Goal: Task Accomplishment & Management: Use online tool/utility

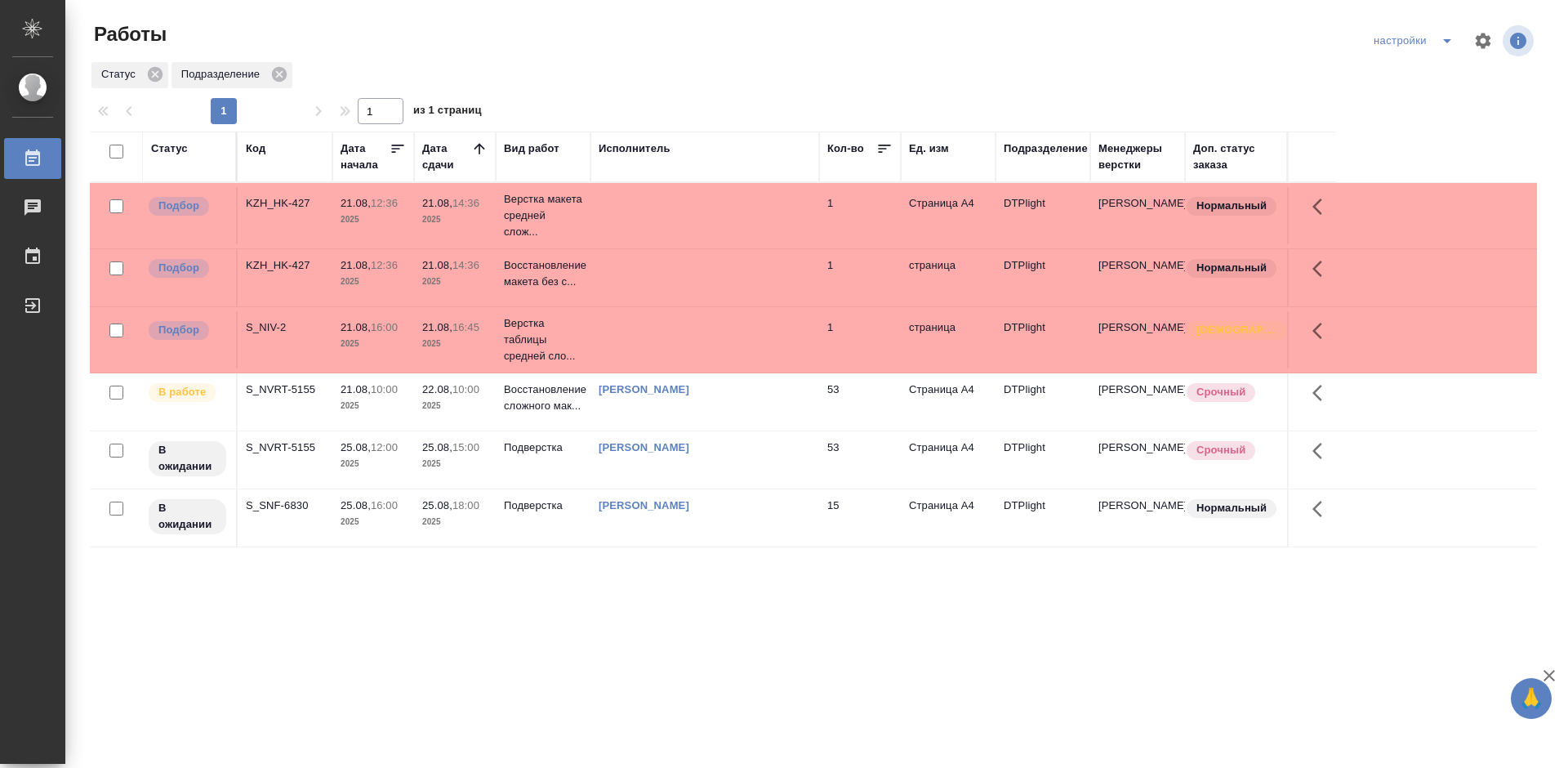
click at [663, 618] on div "Статус Код Дата начала Дата сдачи Вид работ Исполнитель Кол-во Ед. изм Подразде…" at bounding box center [813, 425] width 1447 height 588
click at [635, 596] on div "Статус Код Дата начала Дата сдачи Вид работ Исполнитель Кол-во Ед. изм Подразде…" at bounding box center [813, 425] width 1447 height 588
click at [280, 198] on div "KZH_HK-427" at bounding box center [285, 204] width 79 height 17
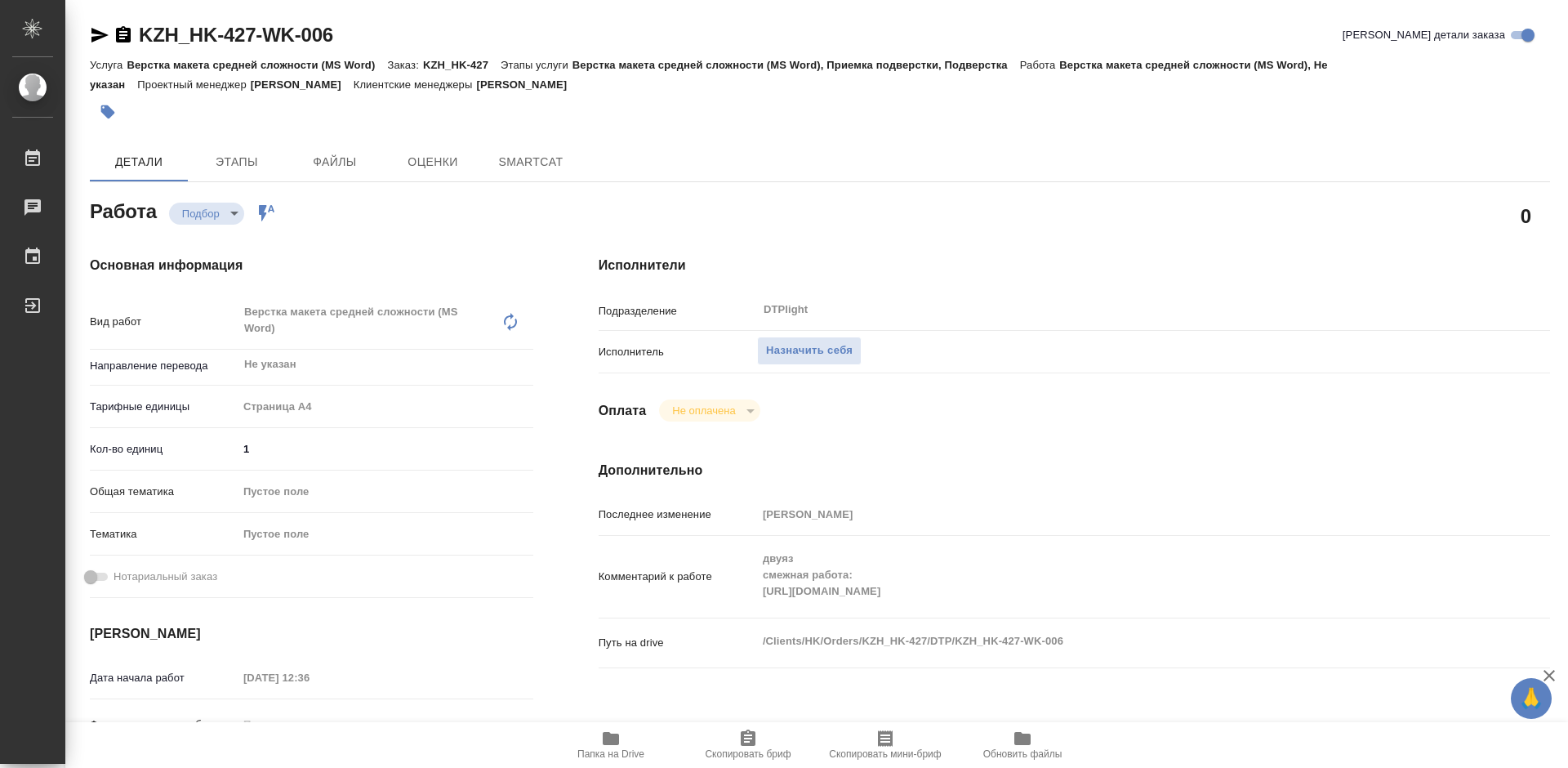
type textarea "x"
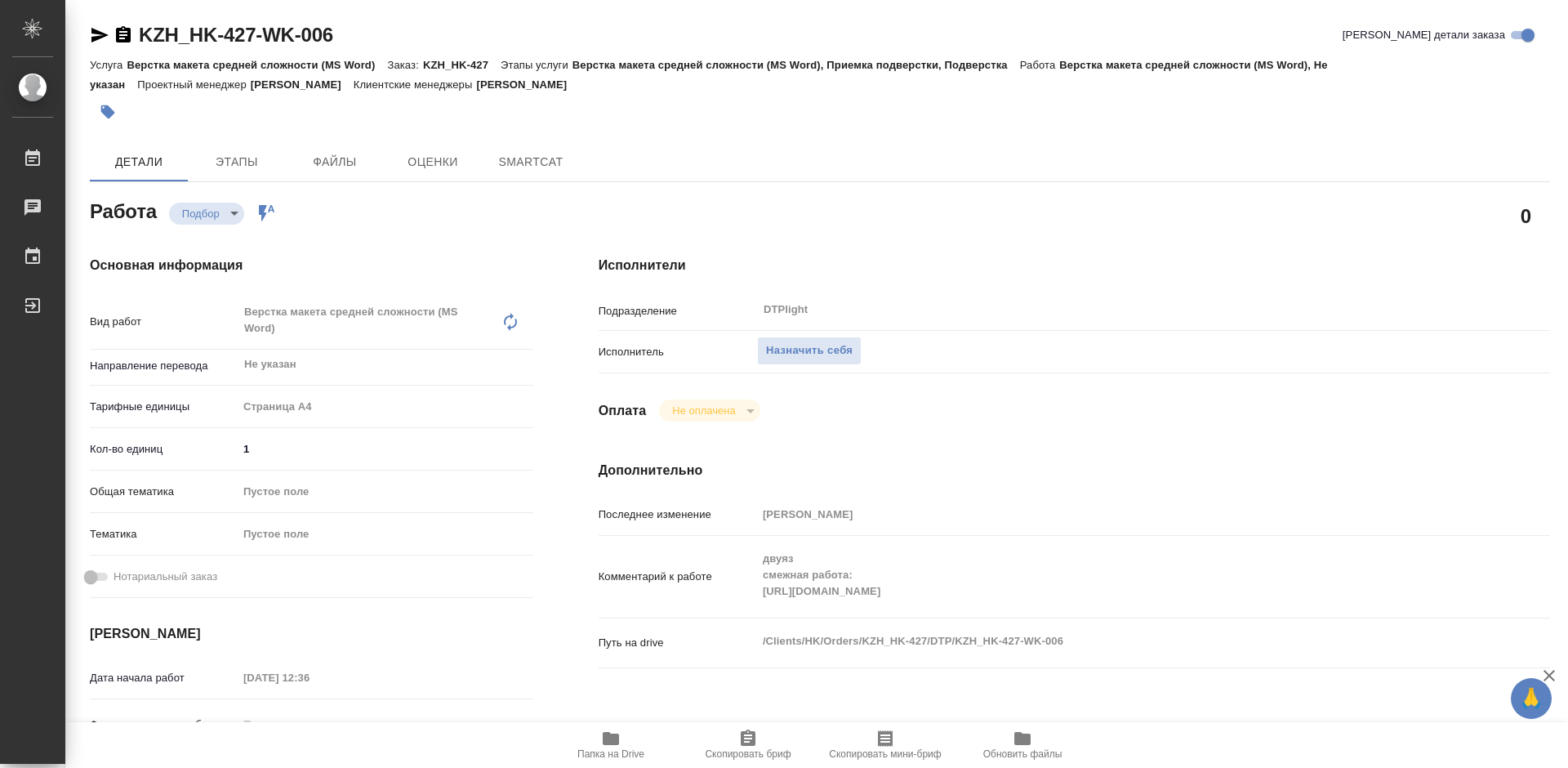
type textarea "x"
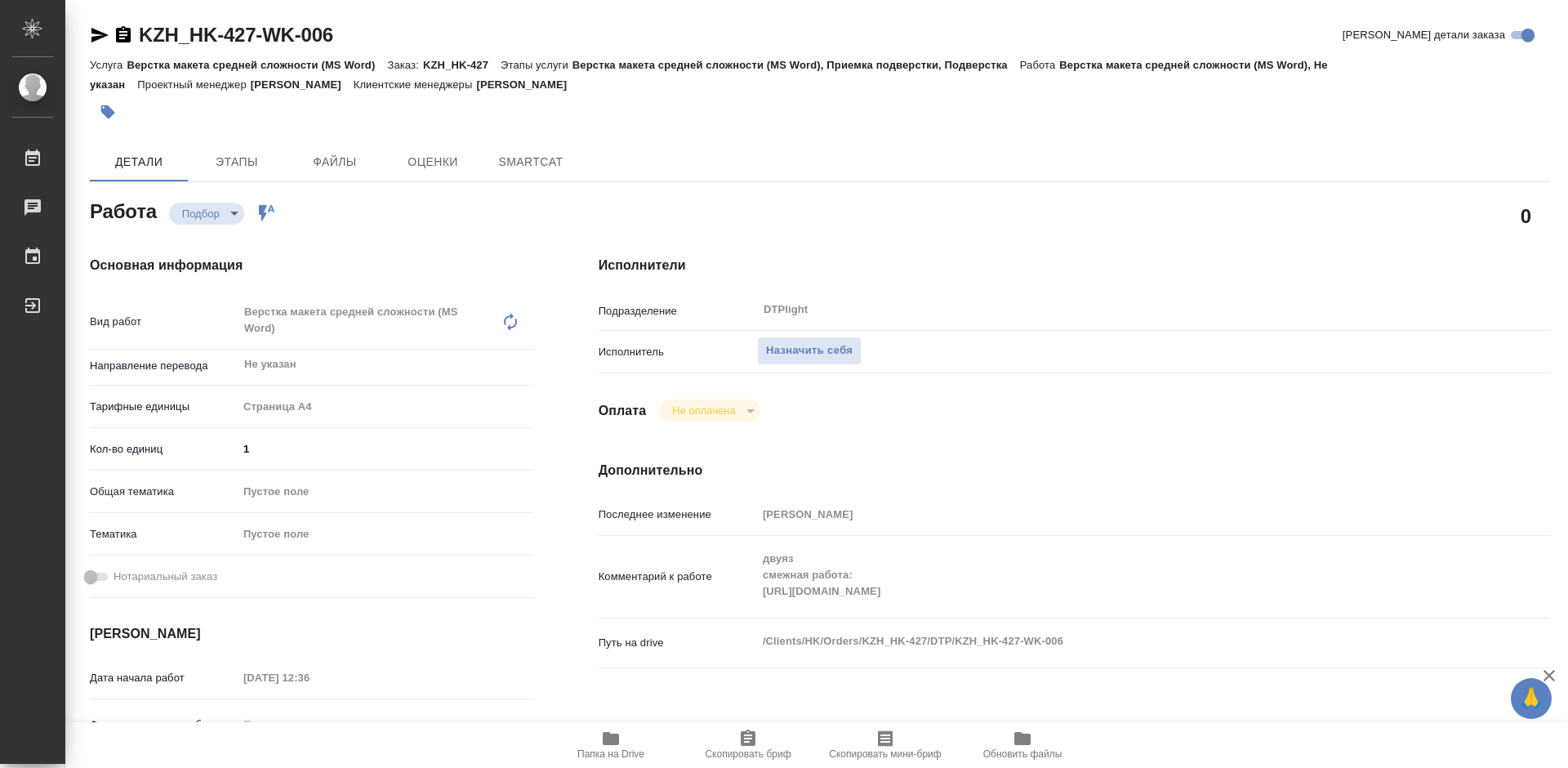
type textarea "x"
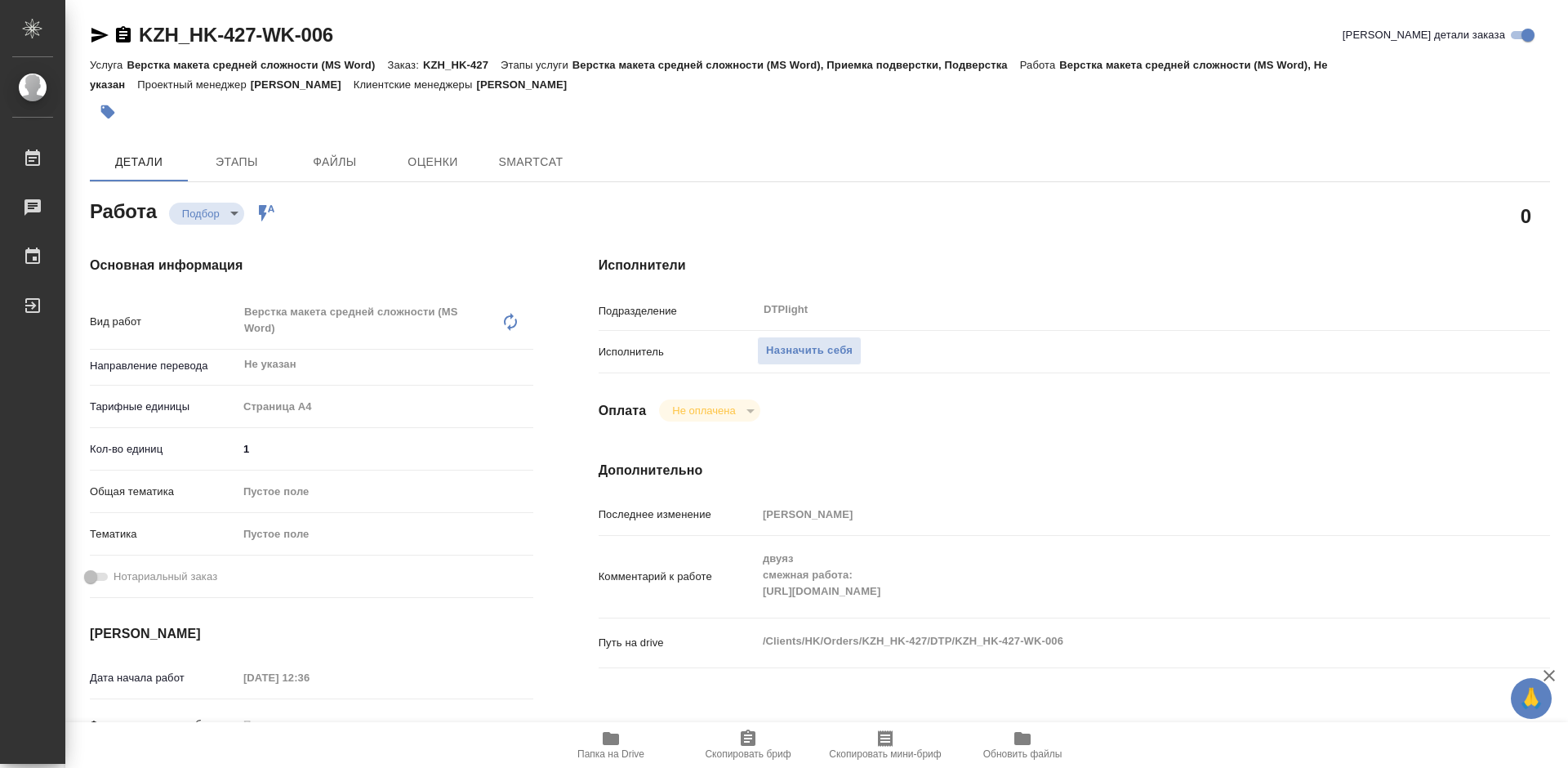
type textarea "x"
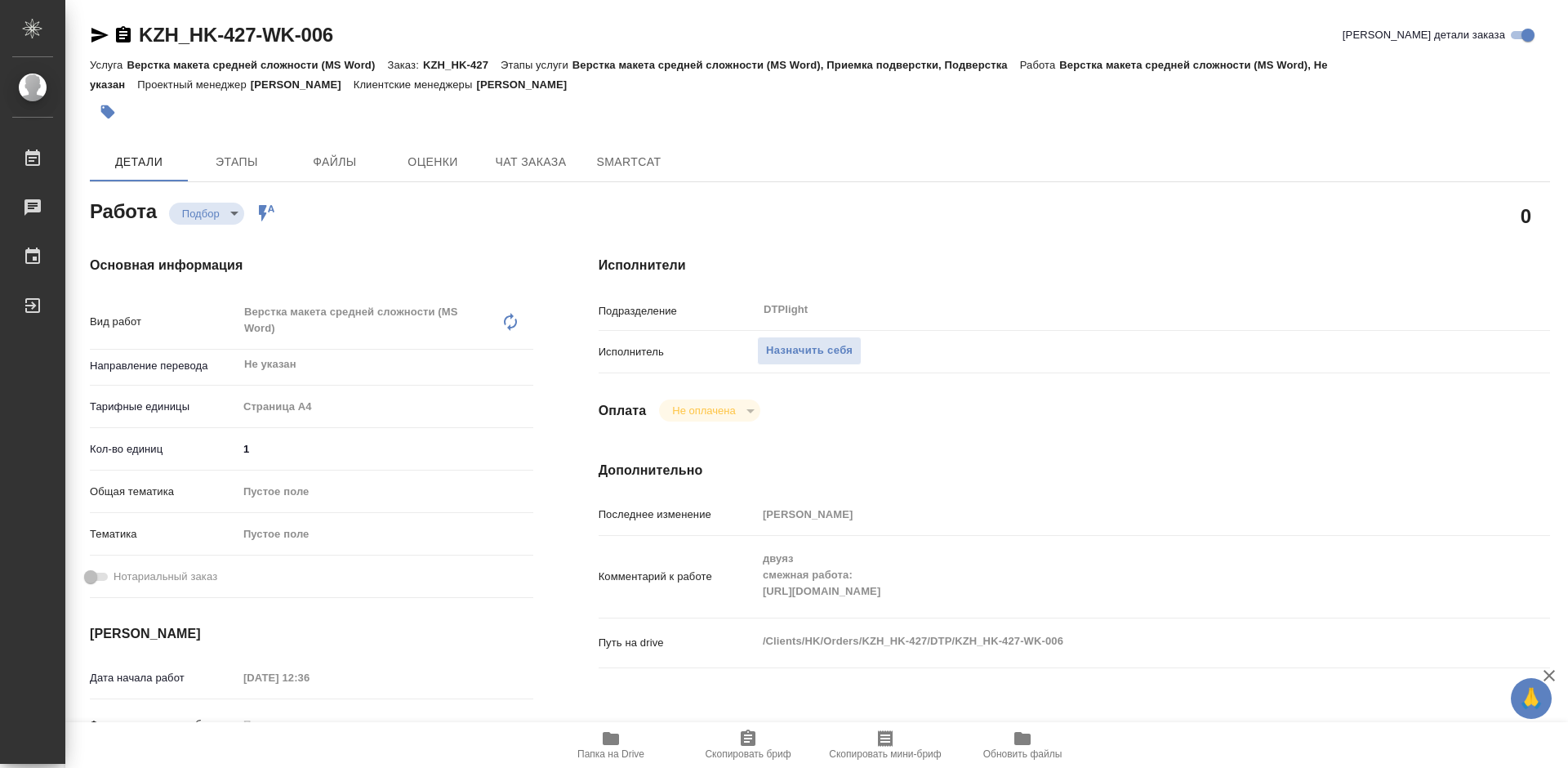
type textarea "x"
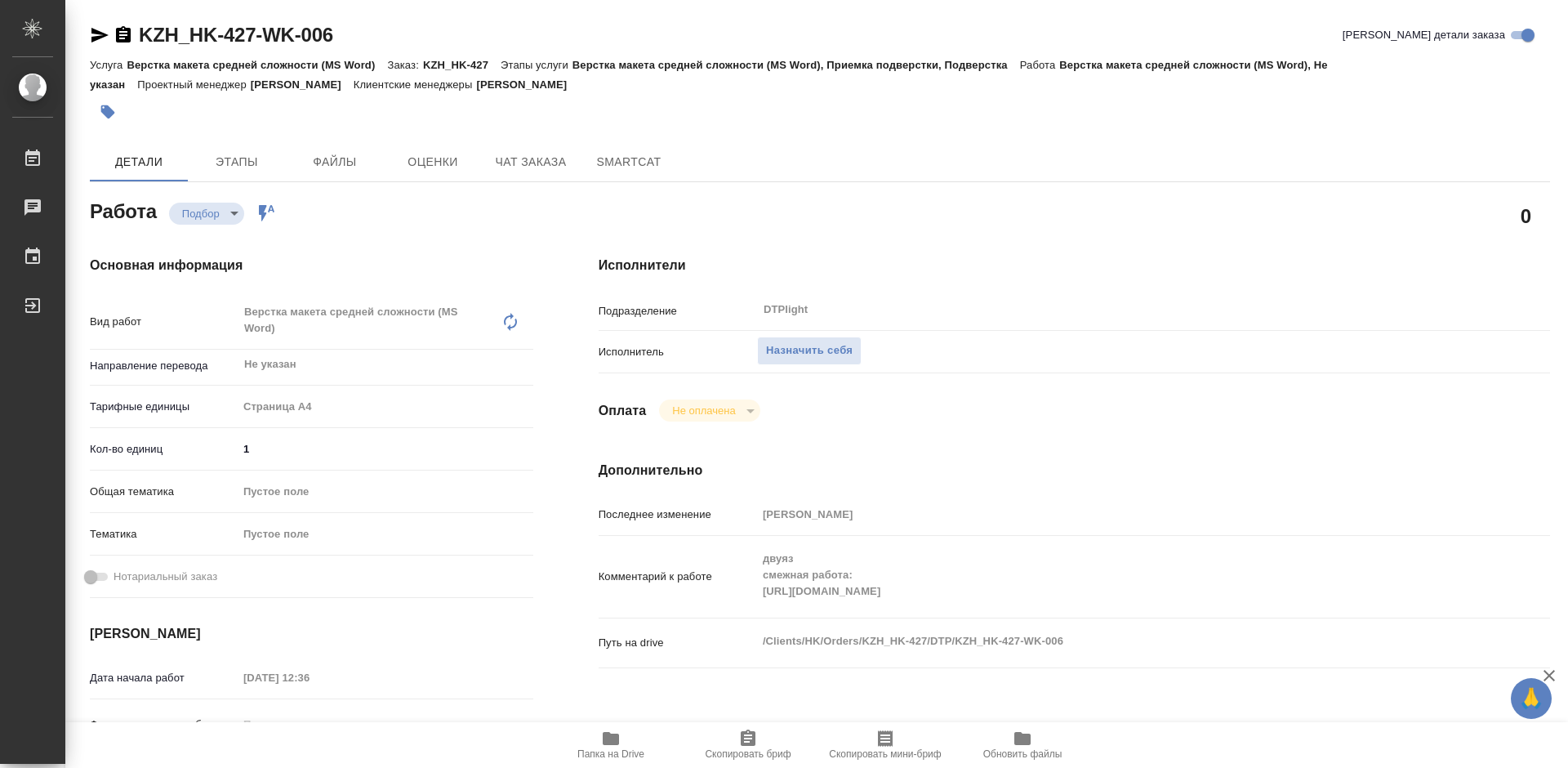
type textarea "x"
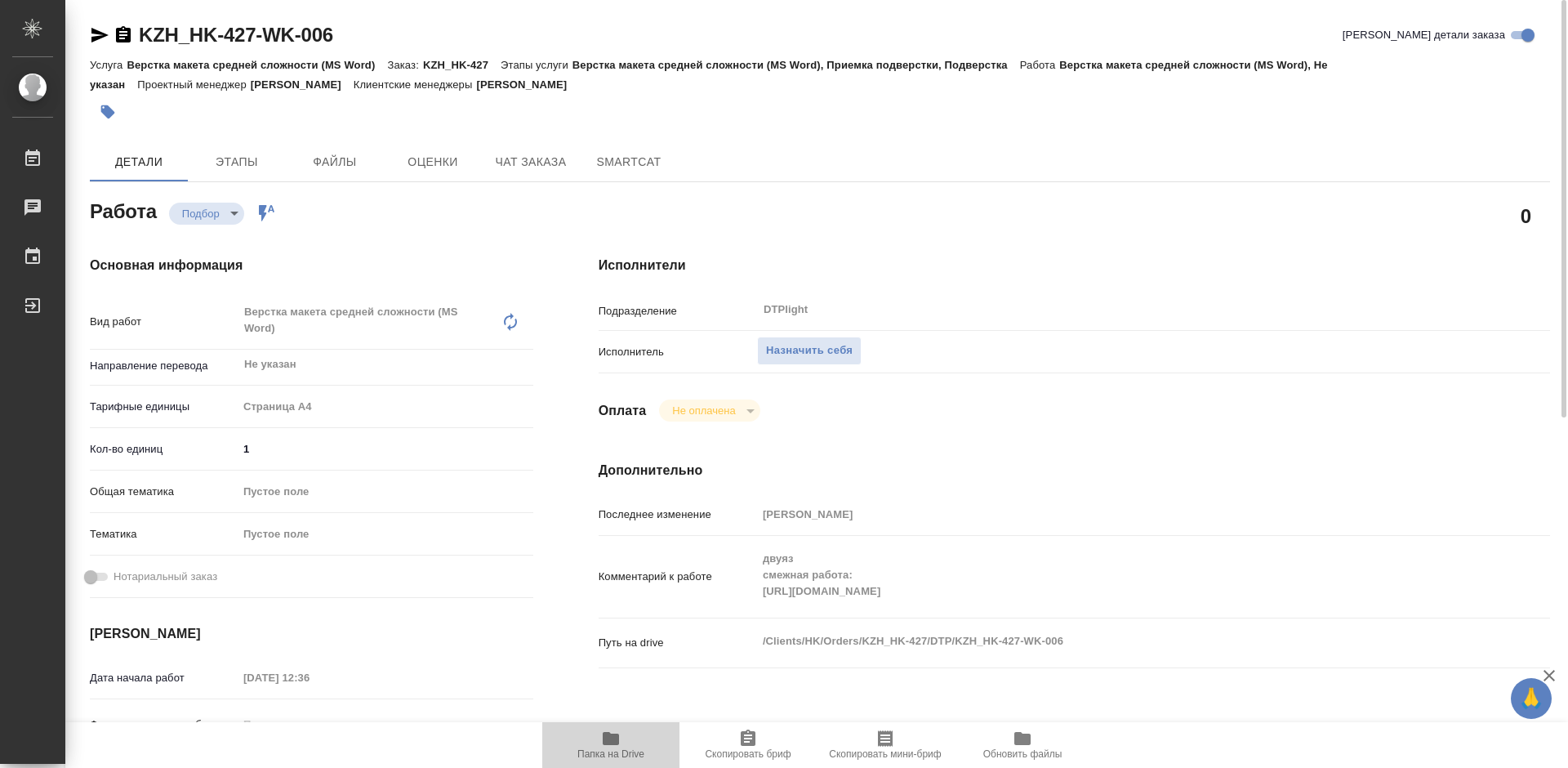
click at [608, 748] on icon "button" at bounding box center [610, 738] width 19 height 19
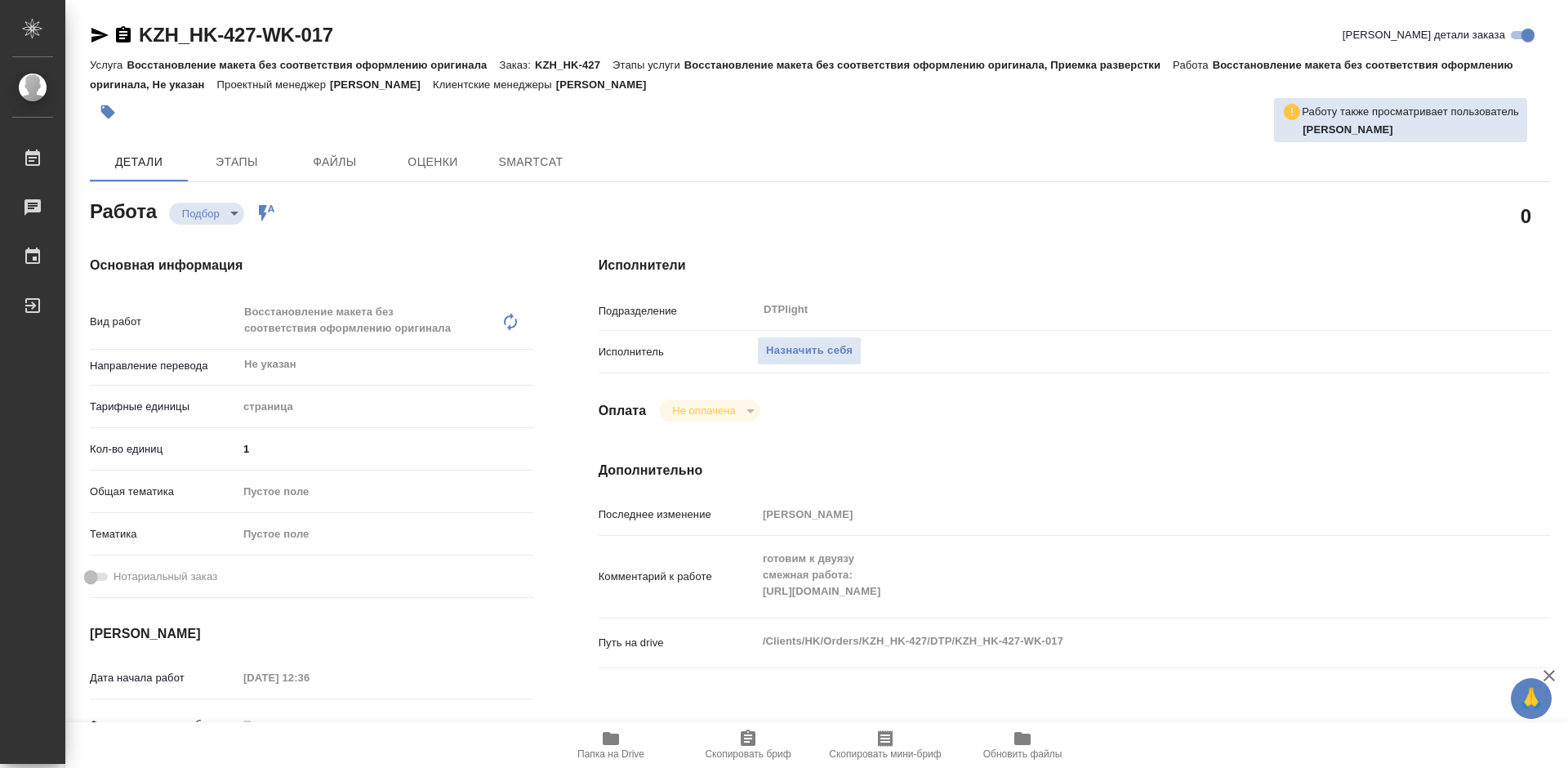
type textarea "x"
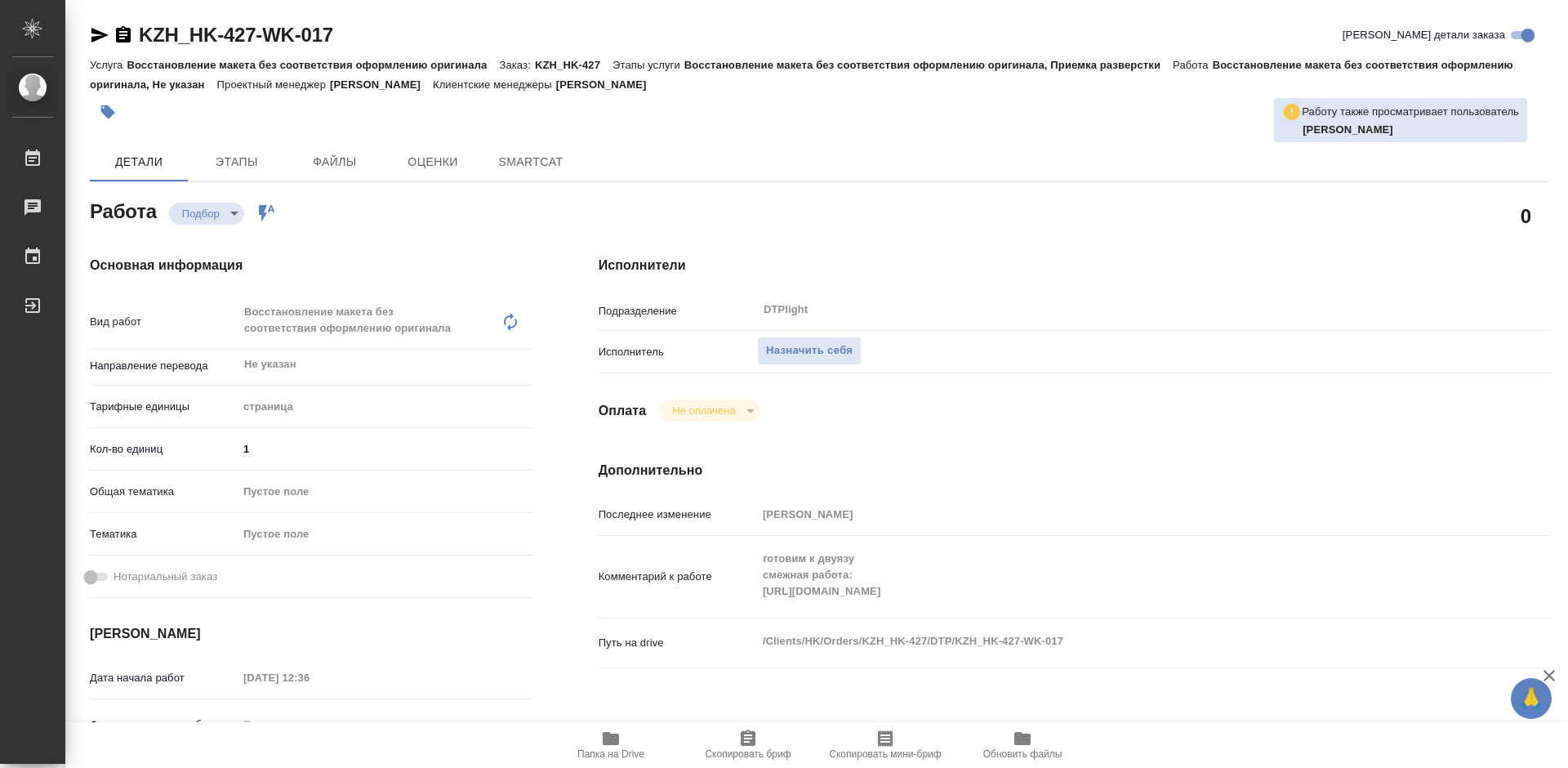
type textarea "x"
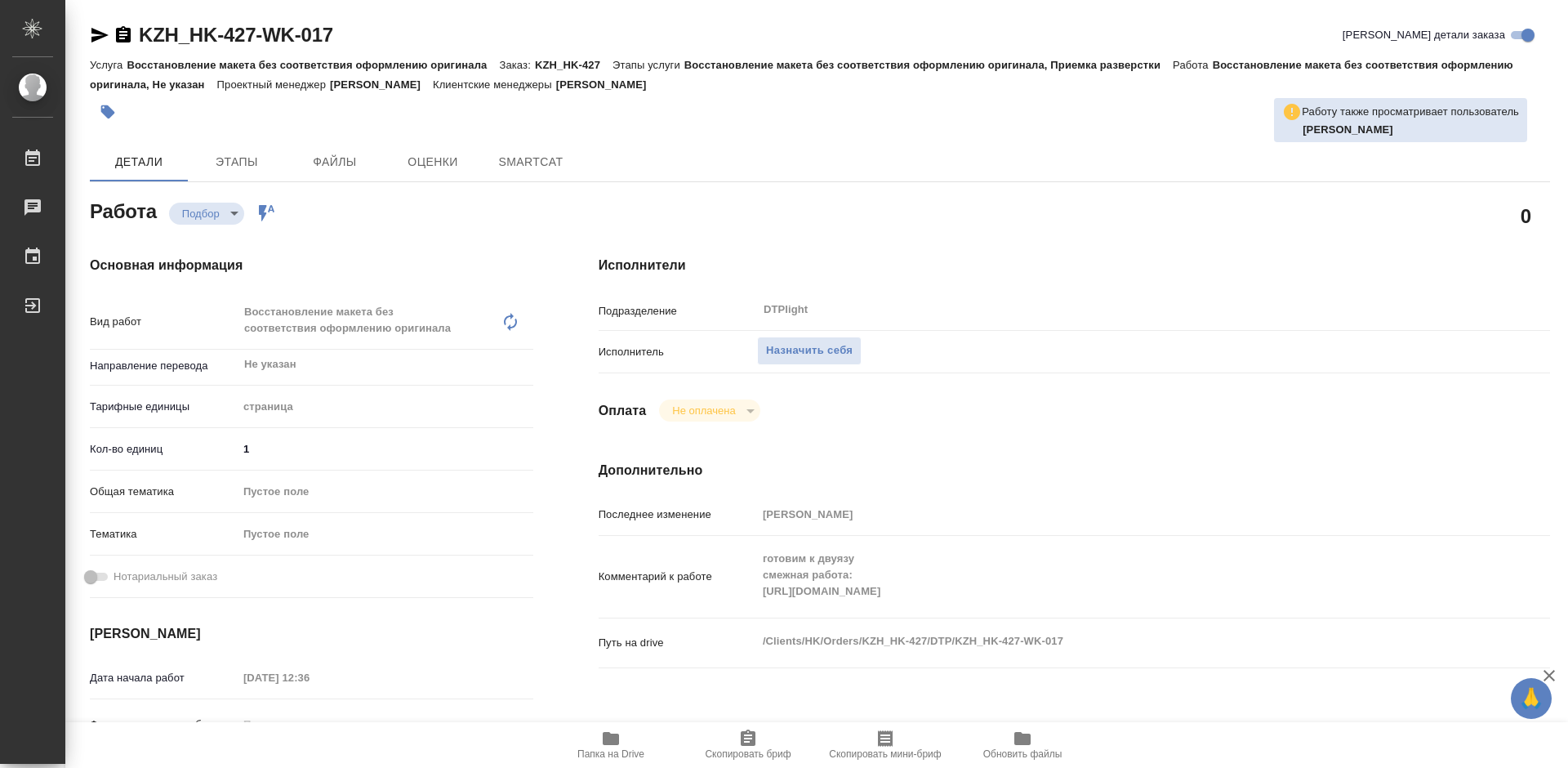
type textarea "x"
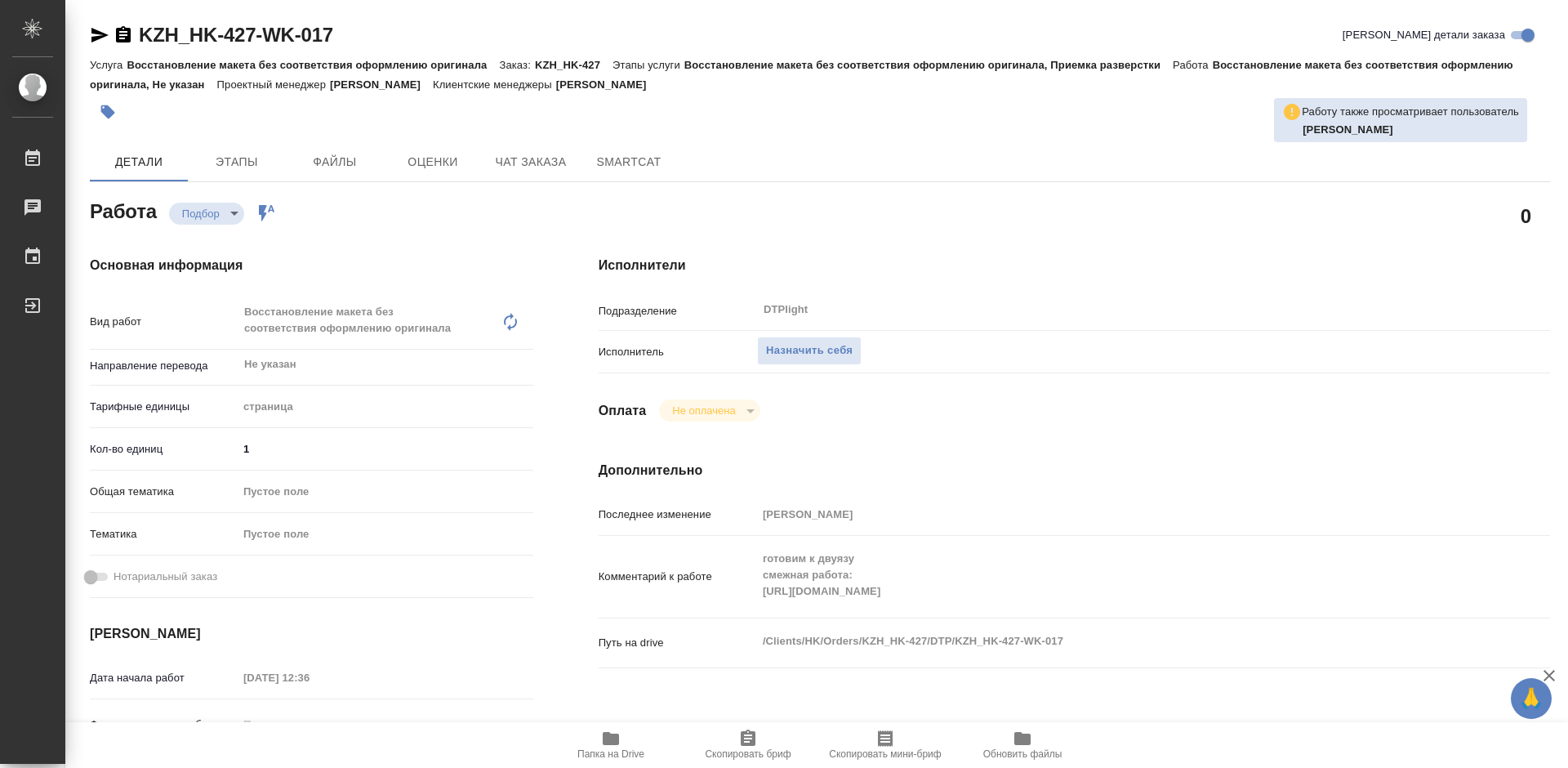
type textarea "x"
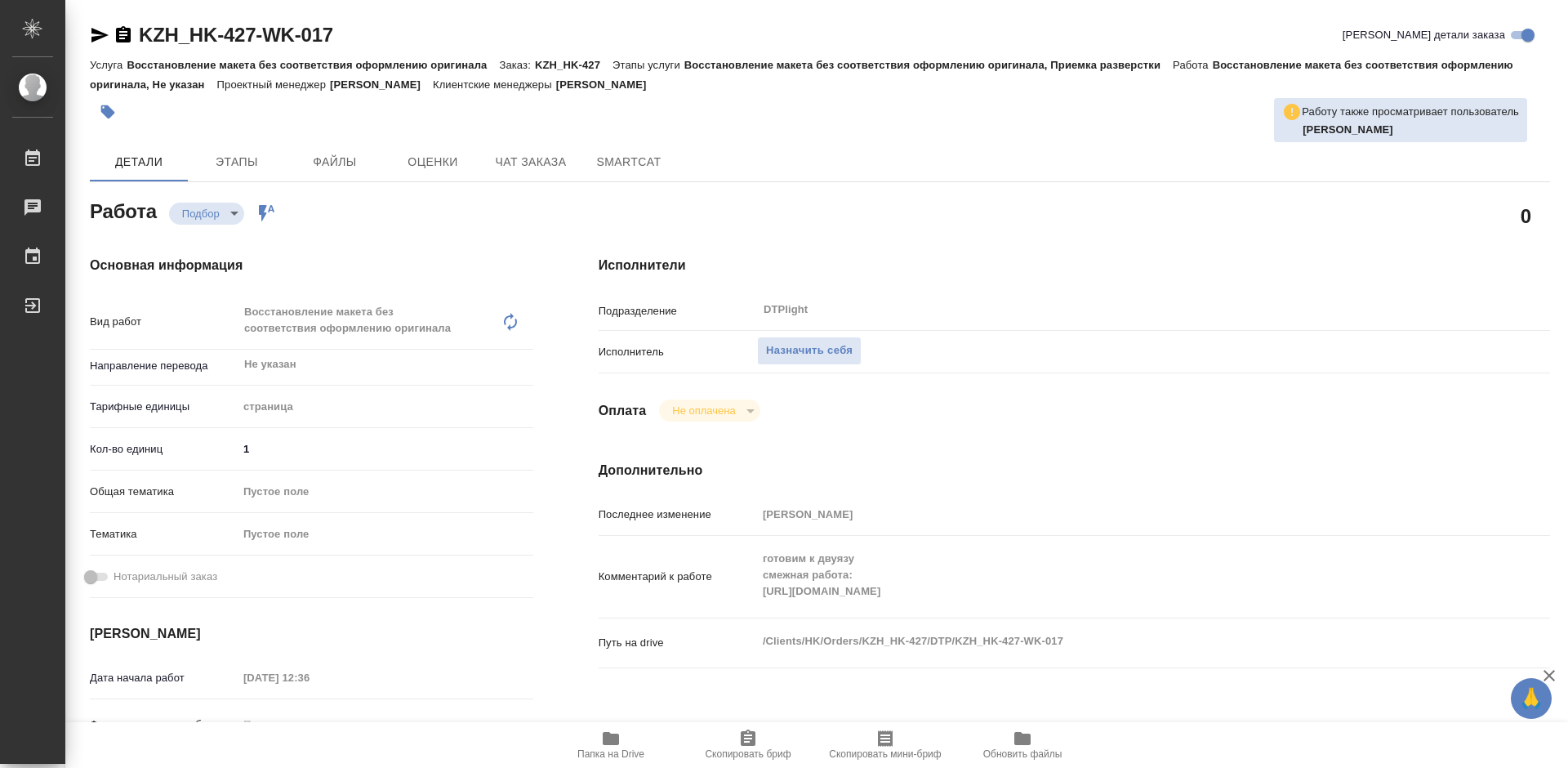
type textarea "x"
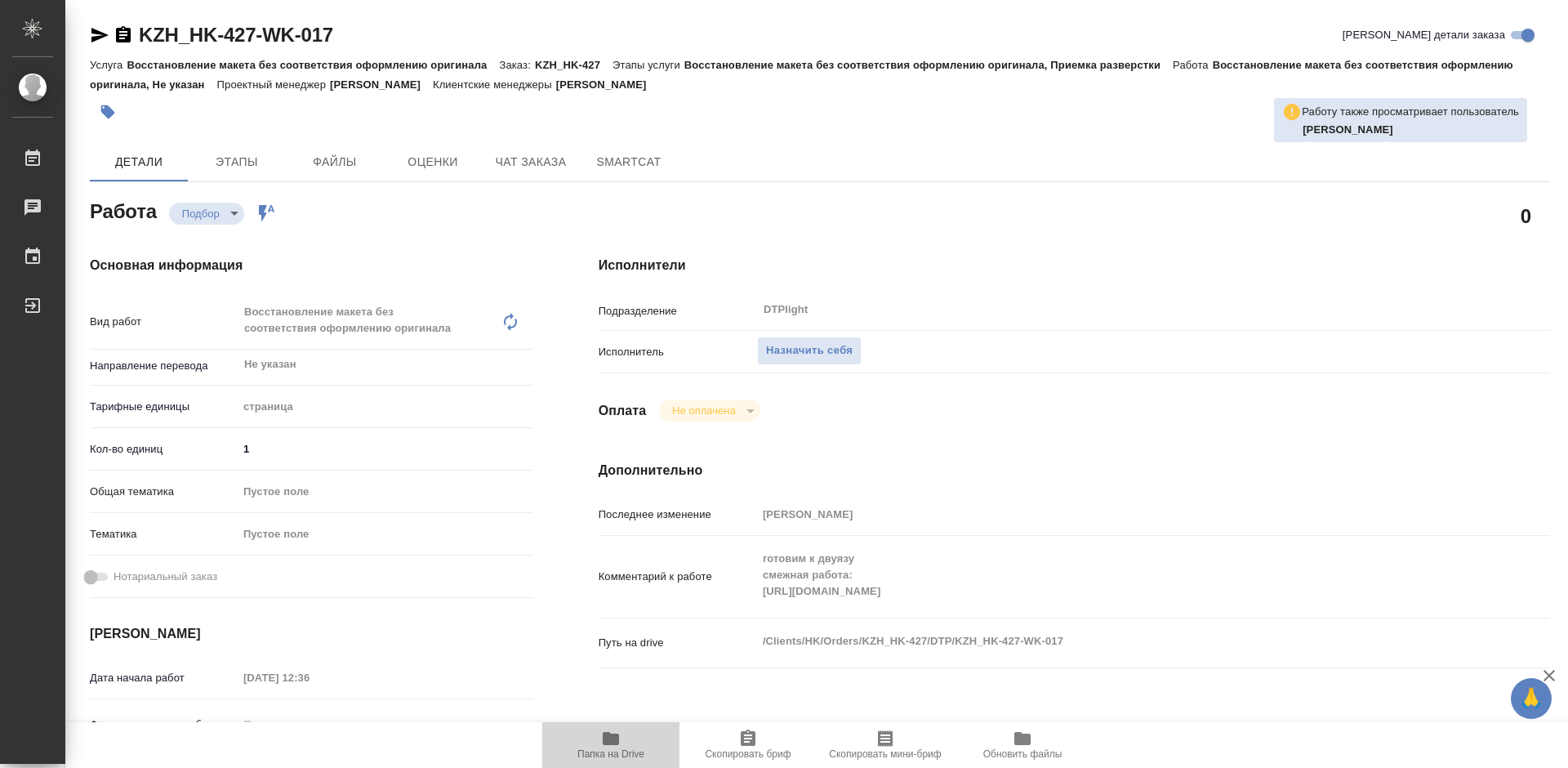
click at [614, 744] on icon "button" at bounding box center [611, 739] width 17 height 13
